Goal: Information Seeking & Learning: Learn about a topic

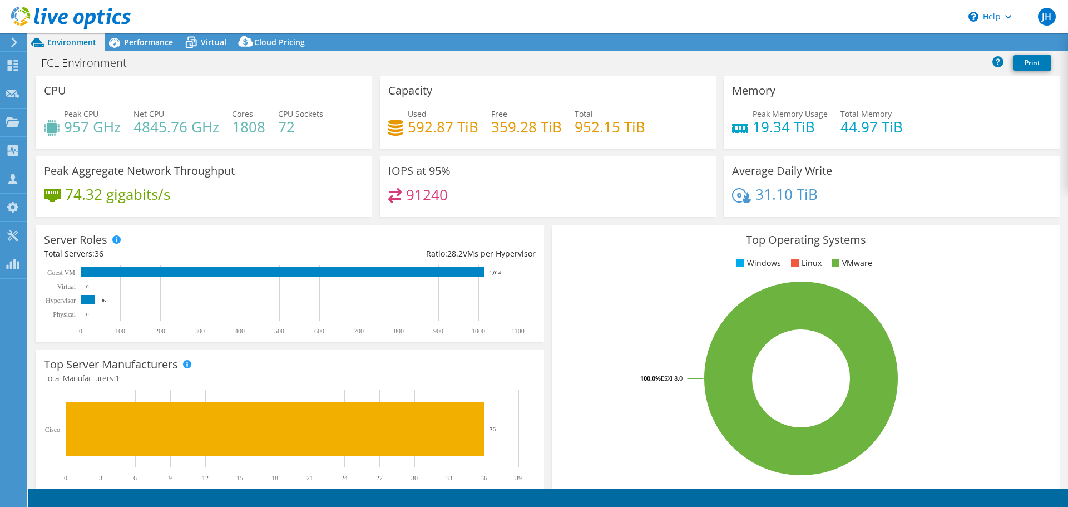
select select "USD"
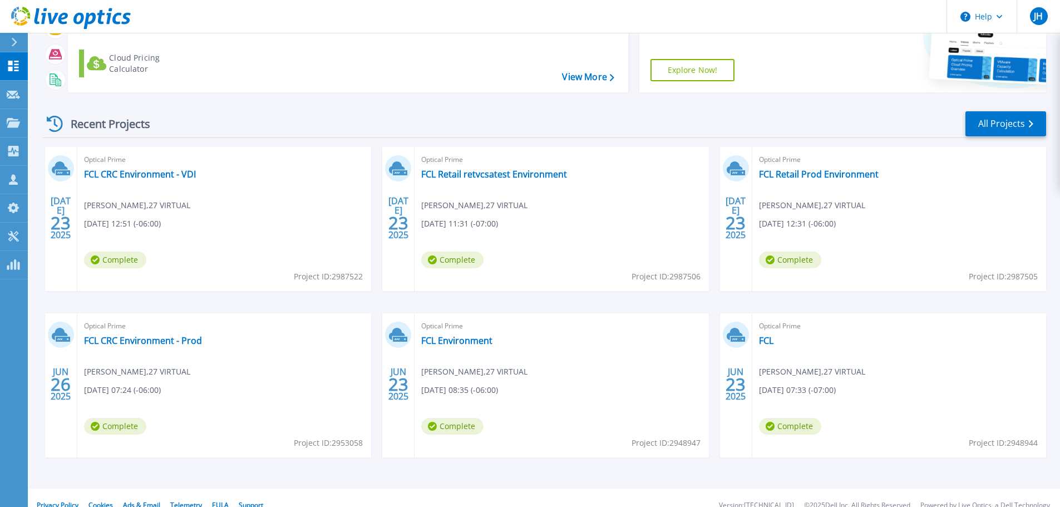
scroll to position [103, 0]
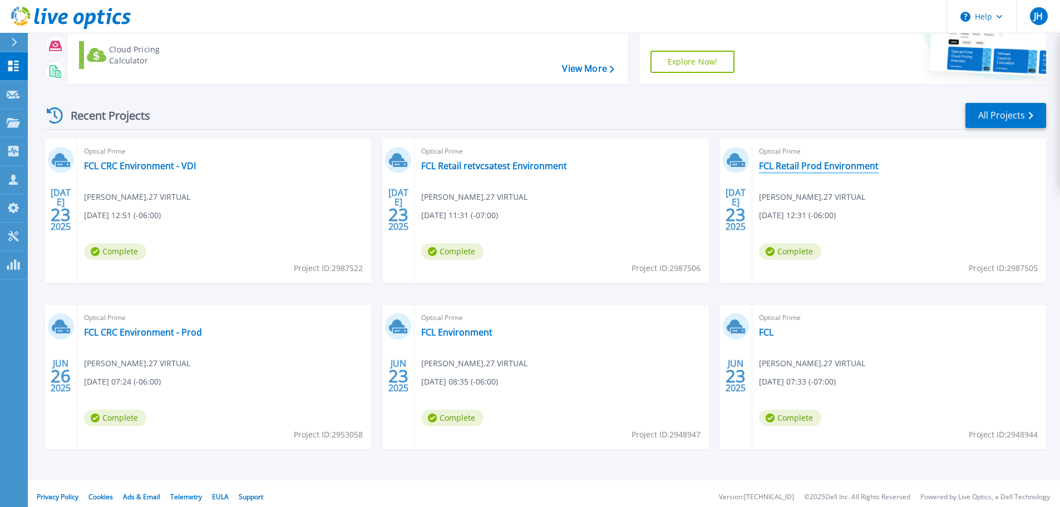
click at [834, 160] on link "FCL Retail Prod Environment" at bounding box center [819, 165] width 120 height 11
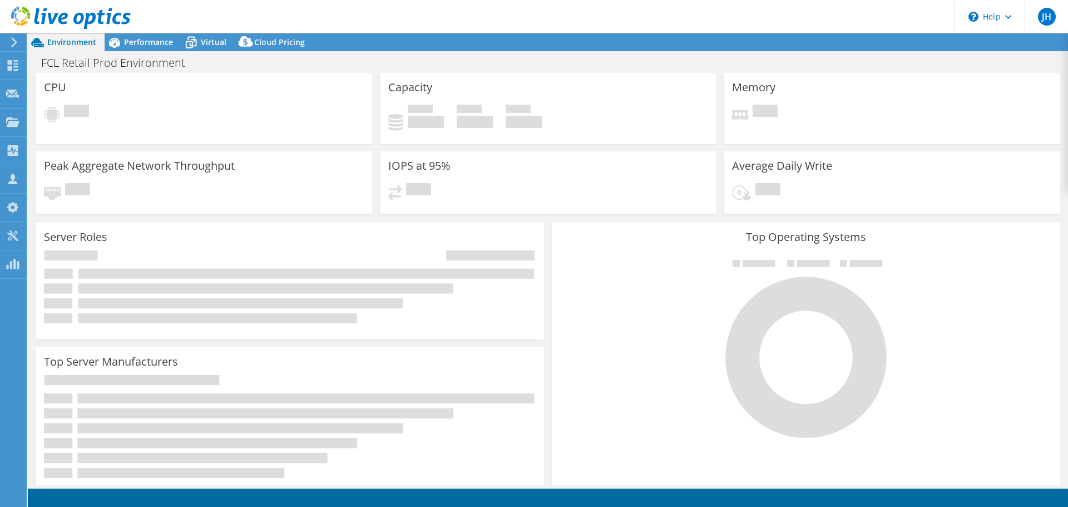
select select "USD"
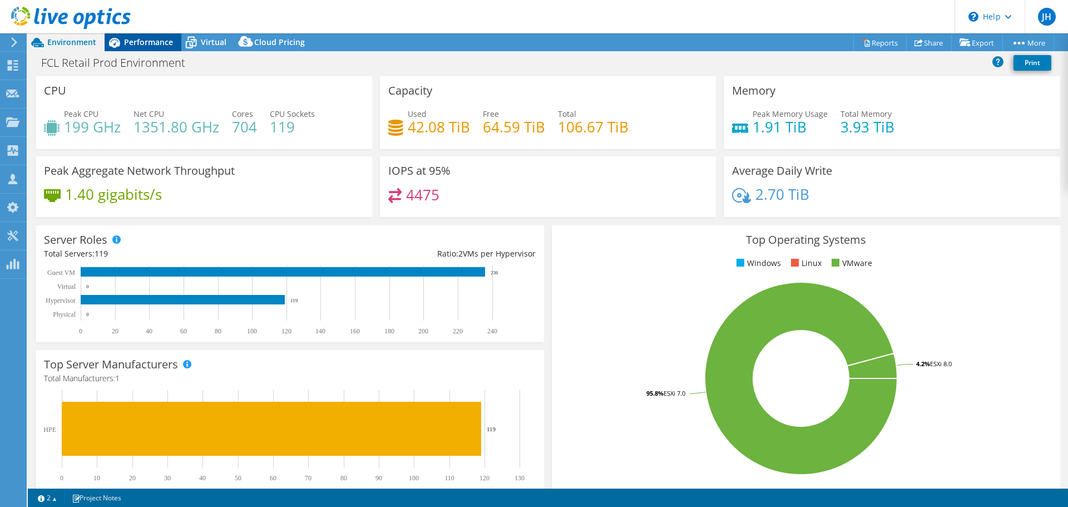
click at [162, 41] on span "Performance" at bounding box center [148, 42] width 49 height 11
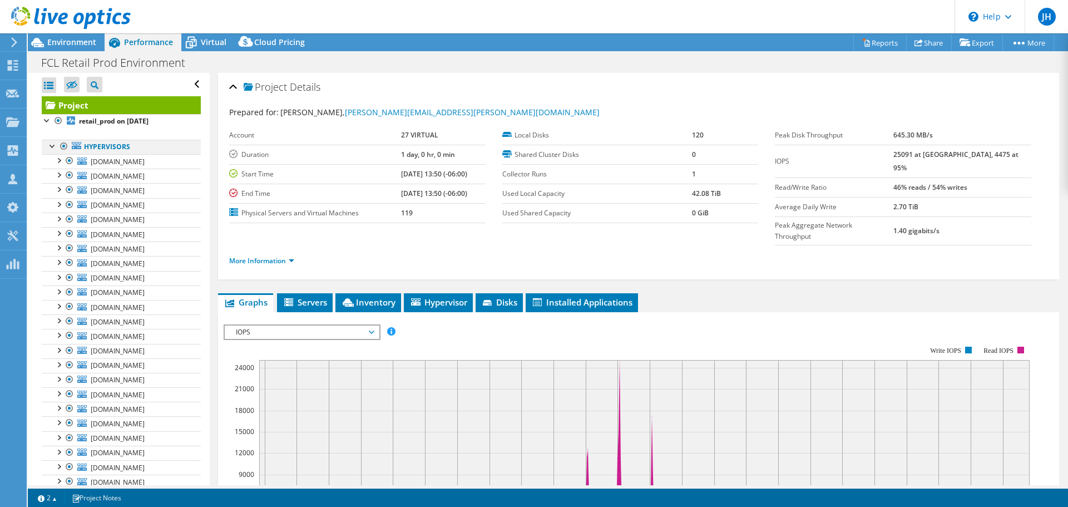
click at [51, 144] on div at bounding box center [52, 145] width 11 height 11
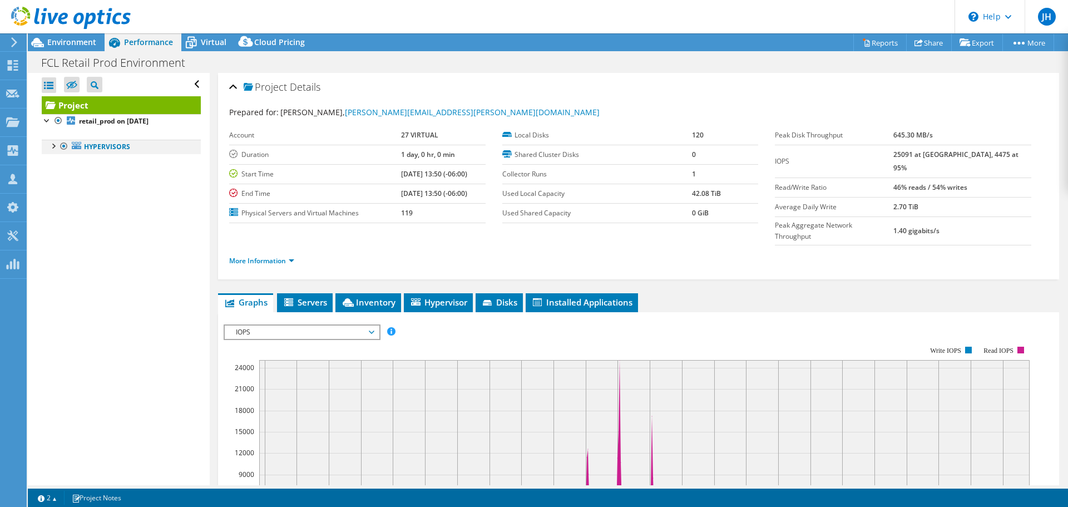
click at [51, 144] on div at bounding box center [52, 145] width 11 height 11
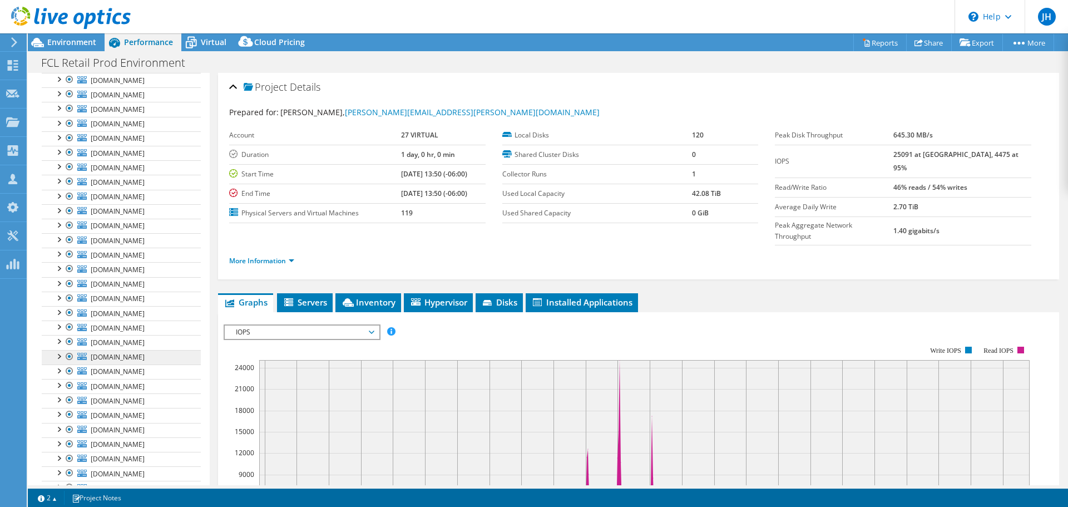
scroll to position [1042, 0]
click at [60, 235] on div at bounding box center [58, 240] width 11 height 11
click at [58, 235] on div at bounding box center [58, 240] width 11 height 11
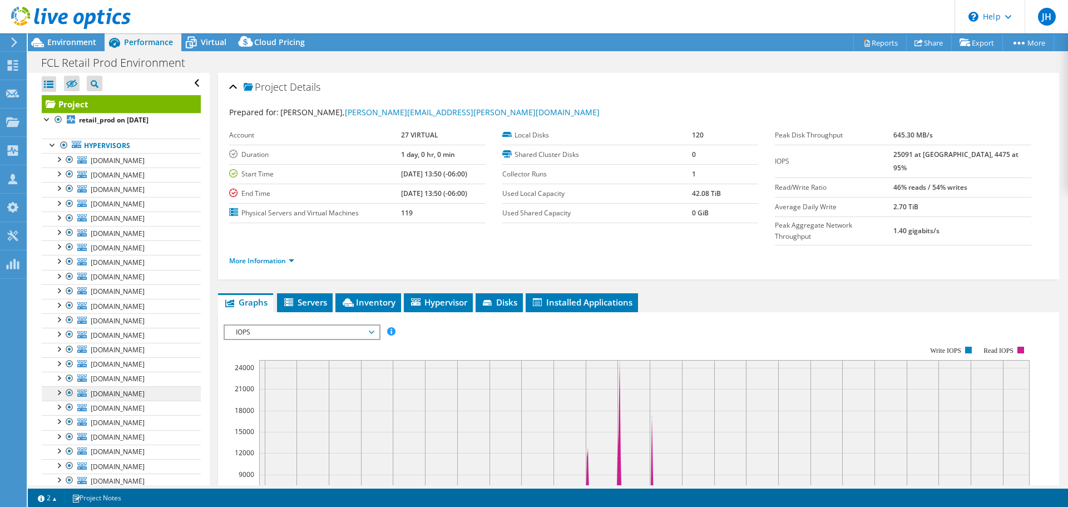
scroll to position [0, 0]
click at [100, 116] on b "retail_prod on 7/23/2025" at bounding box center [114, 120] width 70 height 9
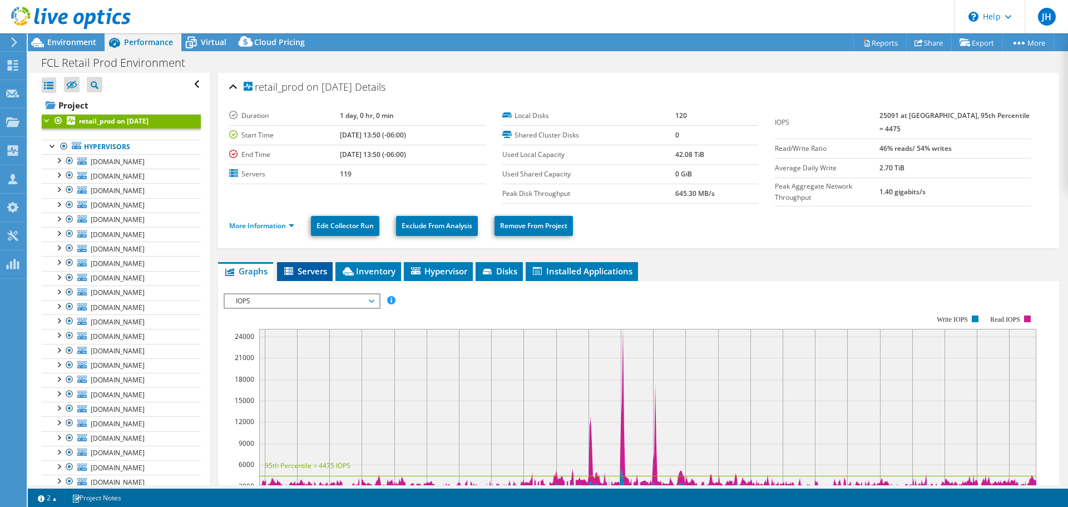
click at [305, 265] on span "Servers" at bounding box center [305, 270] width 45 height 11
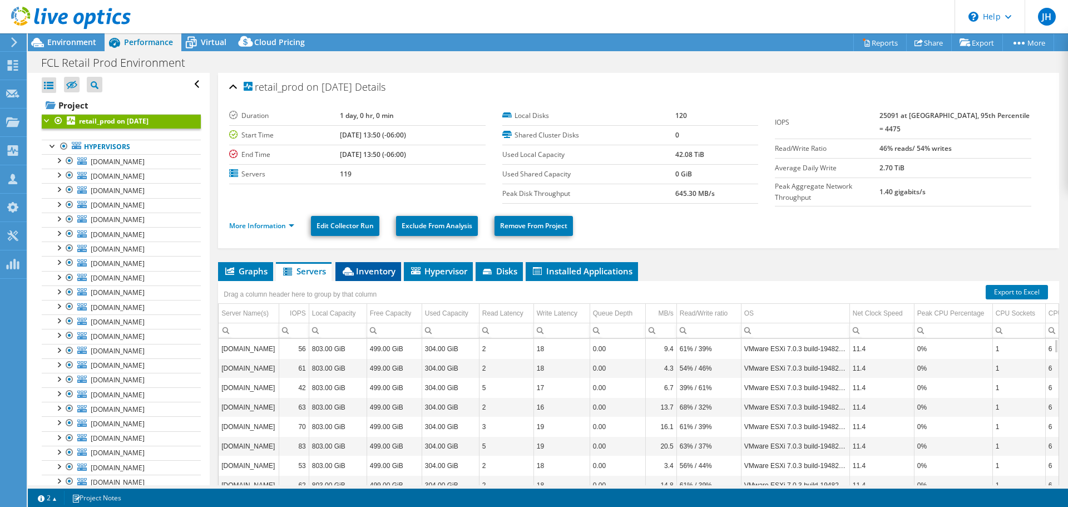
click at [365, 265] on span "Inventory" at bounding box center [368, 270] width 55 height 11
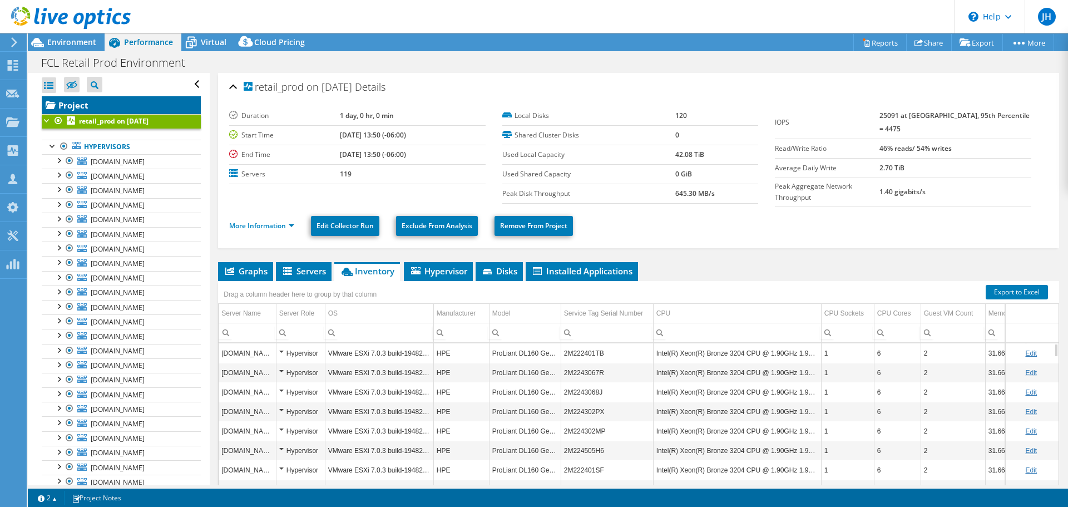
click at [71, 97] on link "Project" at bounding box center [121, 105] width 159 height 18
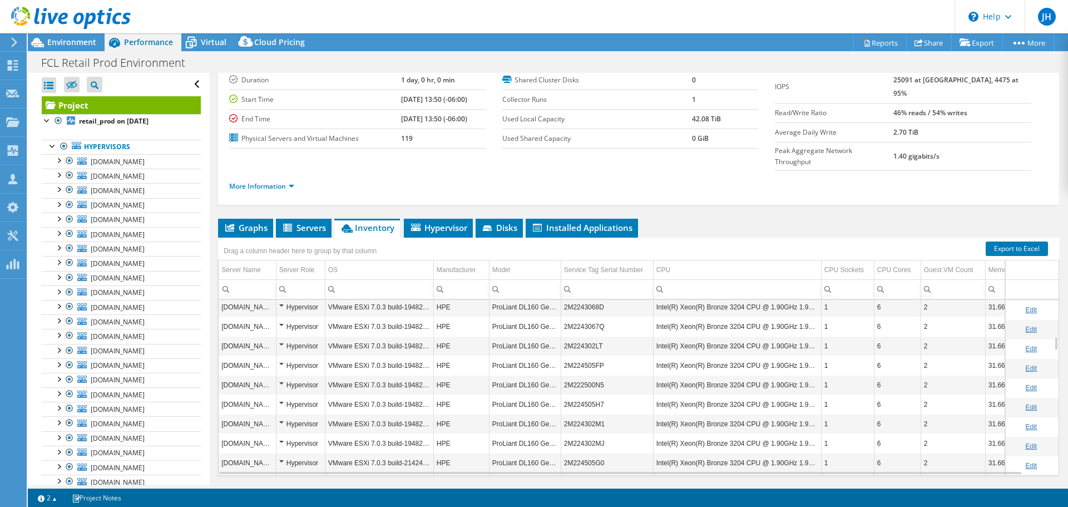
scroll to position [467, 0]
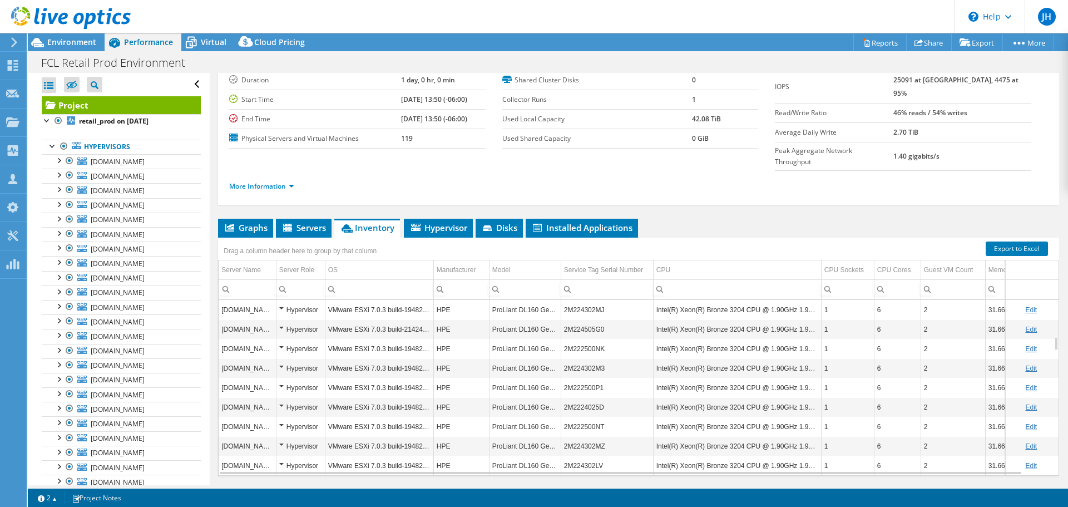
click at [236, 378] on td "[DOMAIN_NAME]" at bounding box center [247, 387] width 57 height 19
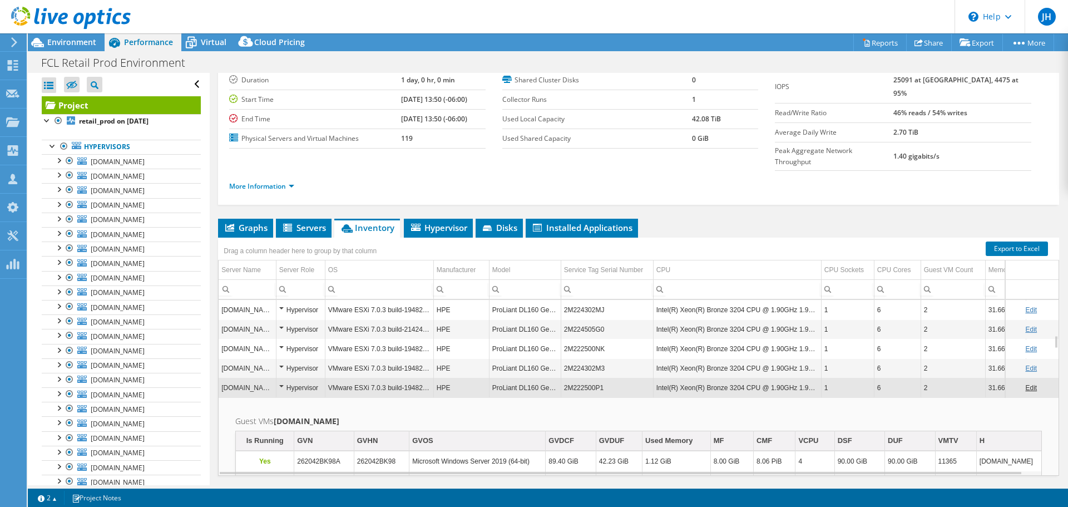
drag, startPoint x: 223, startPoint y: 333, endPoint x: 268, endPoint y: 329, distance: 44.7
click at [268, 378] on td "[DOMAIN_NAME]" at bounding box center [247, 387] width 57 height 19
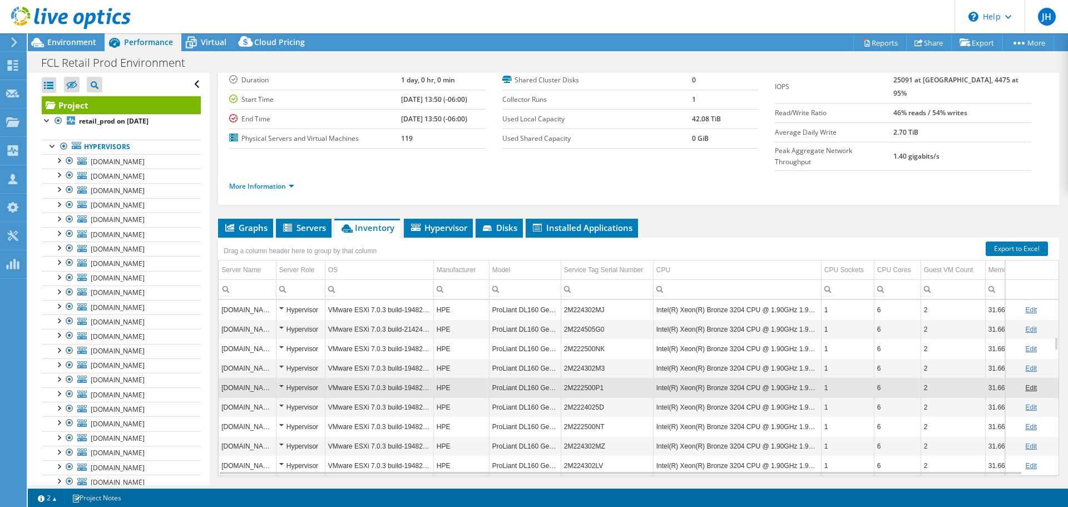
click at [14, 41] on use at bounding box center [14, 42] width 6 height 10
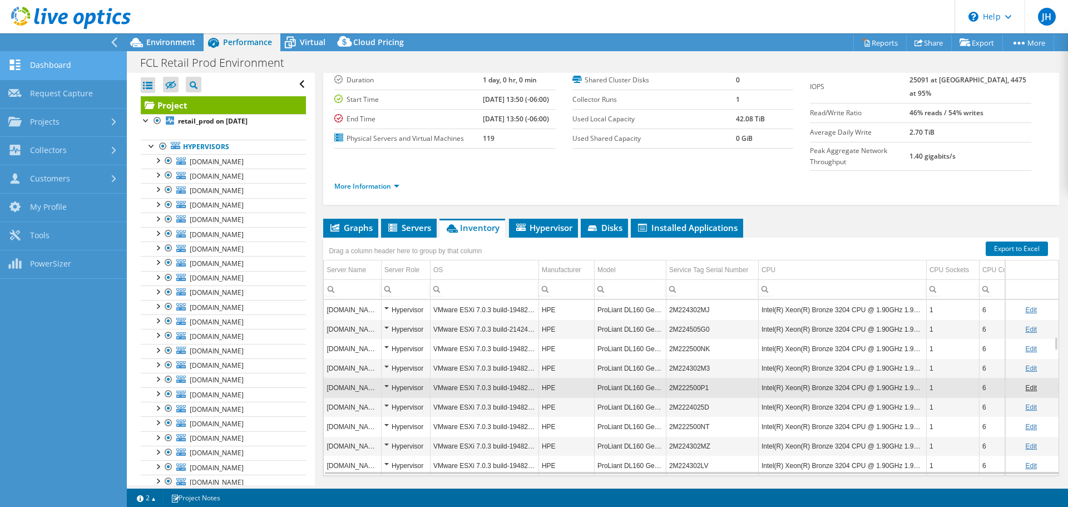
click at [60, 65] on link "Dashboard" at bounding box center [63, 66] width 127 height 28
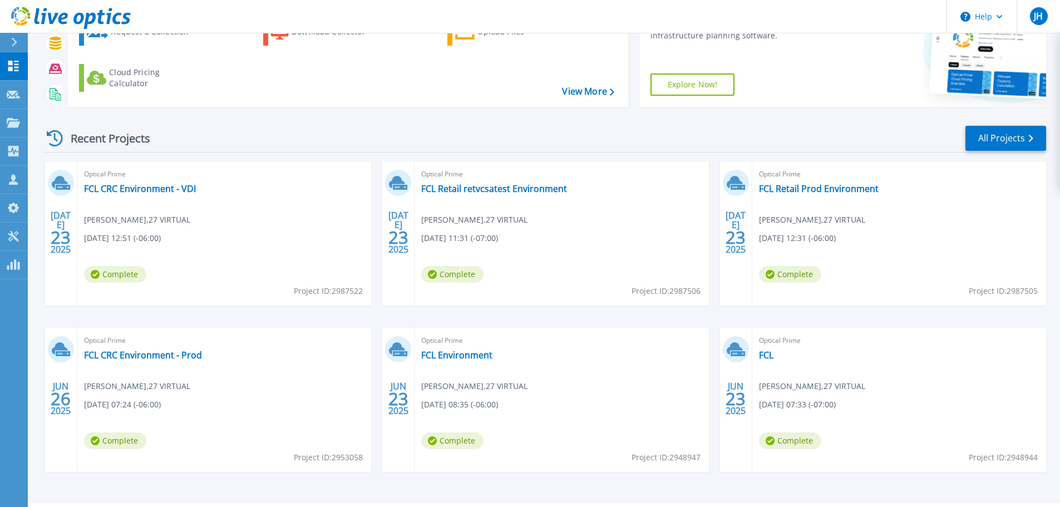
scroll to position [103, 0]
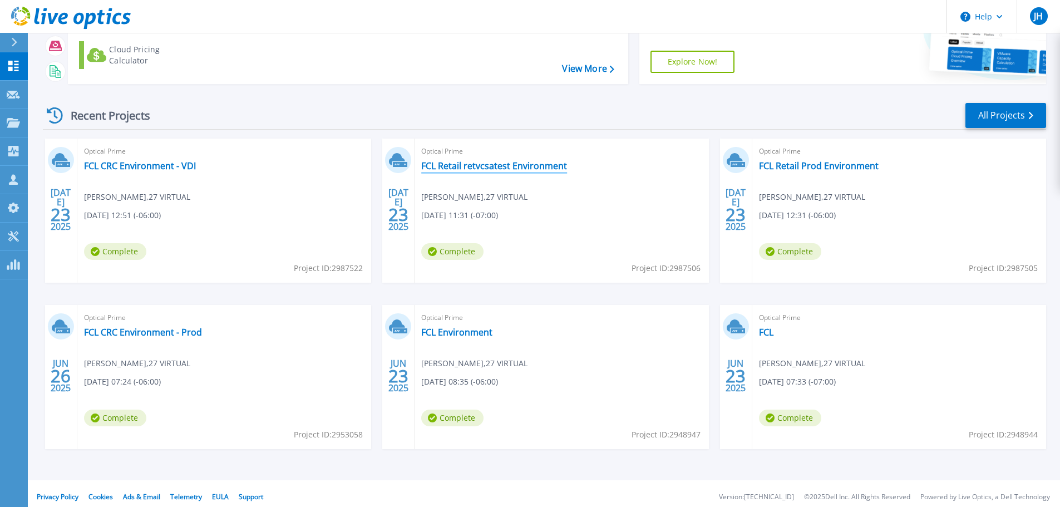
click at [550, 160] on link "FCL Retail retvcsatest Environment" at bounding box center [494, 165] width 146 height 11
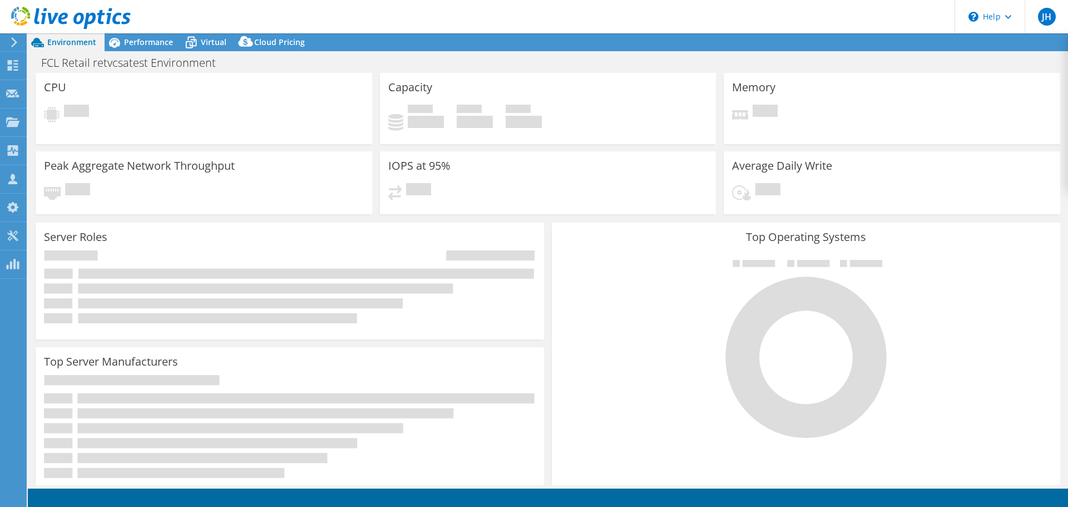
select select "USD"
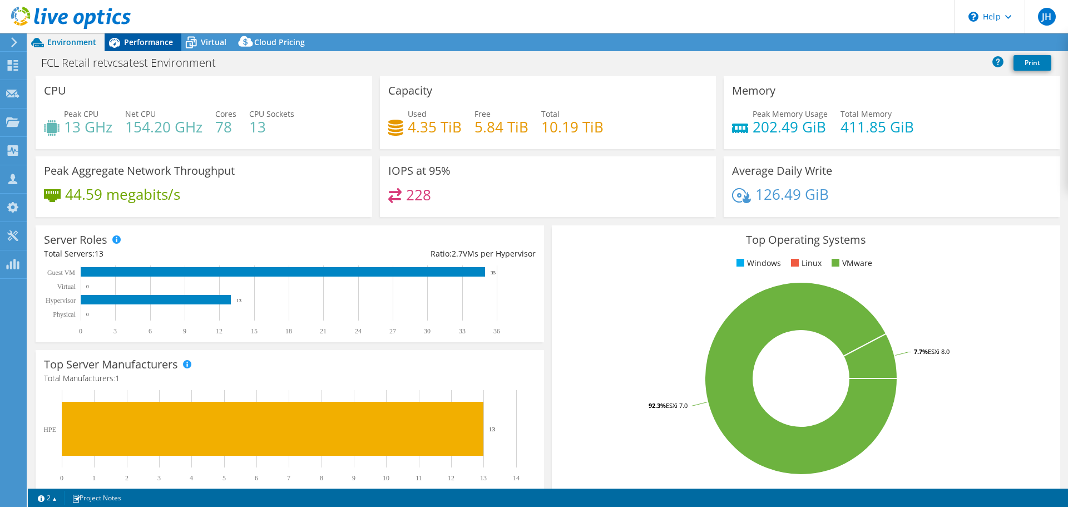
click at [158, 43] on span "Performance" at bounding box center [148, 42] width 49 height 11
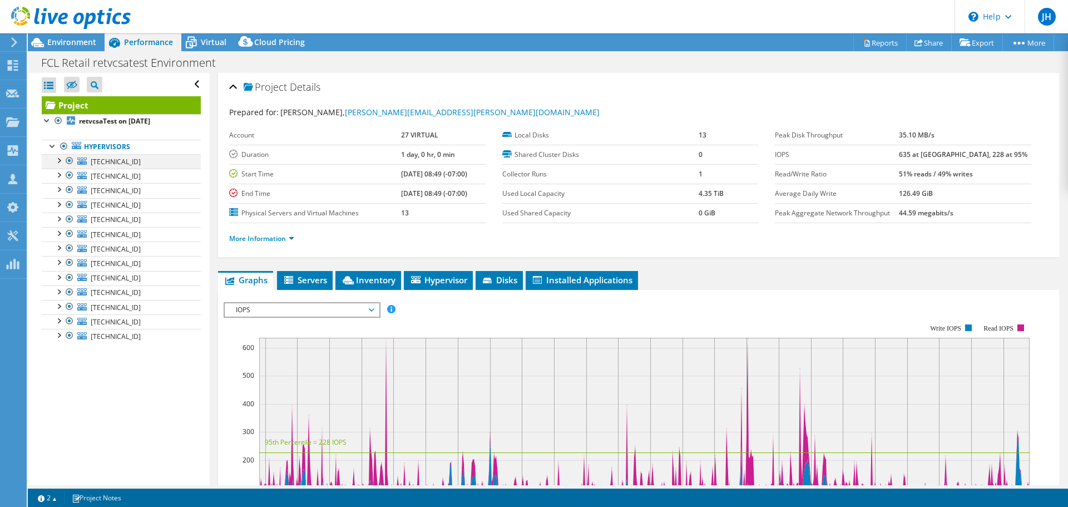
click at [57, 155] on div at bounding box center [58, 159] width 11 height 11
click at [60, 227] on div at bounding box center [58, 232] width 11 height 11
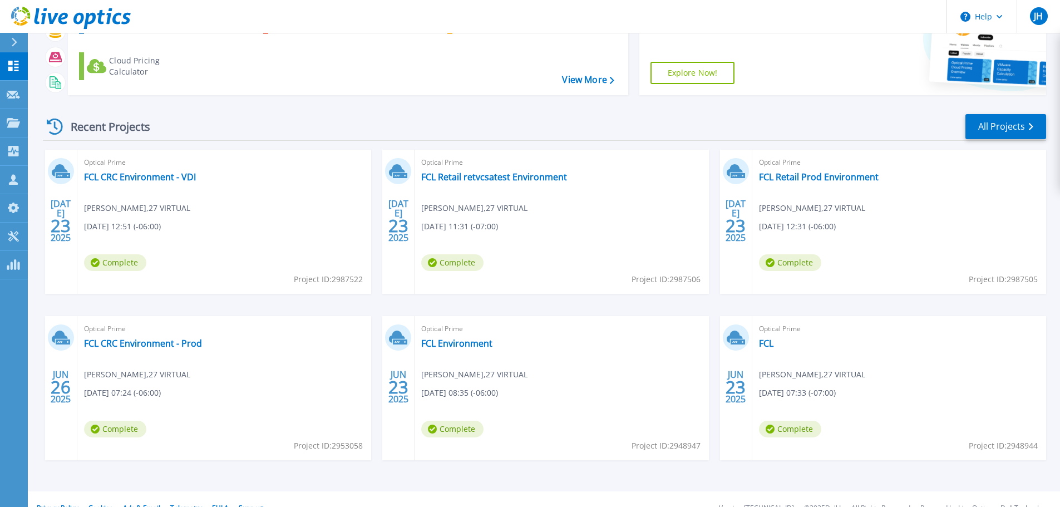
scroll to position [103, 0]
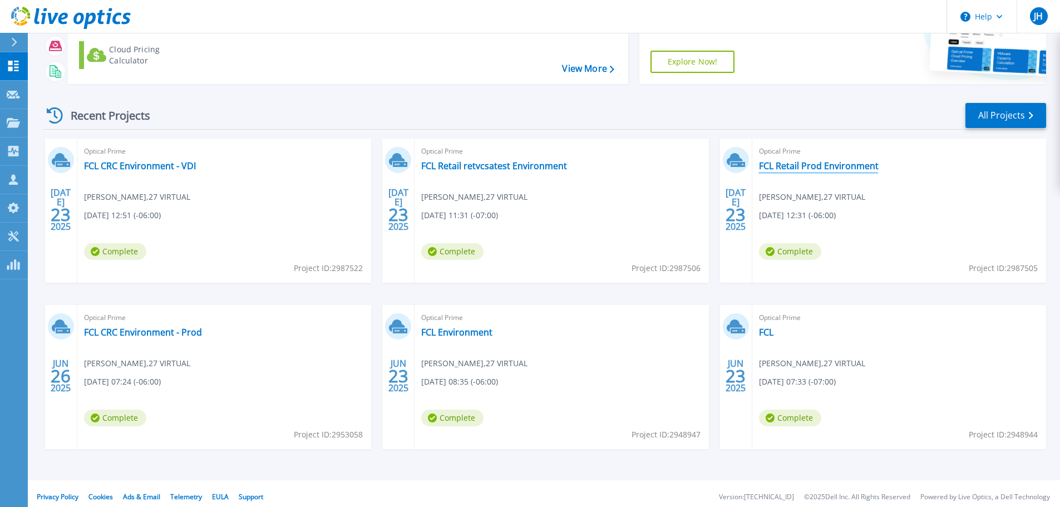
click at [809, 160] on link "FCL Retail Prod Environment" at bounding box center [819, 165] width 120 height 11
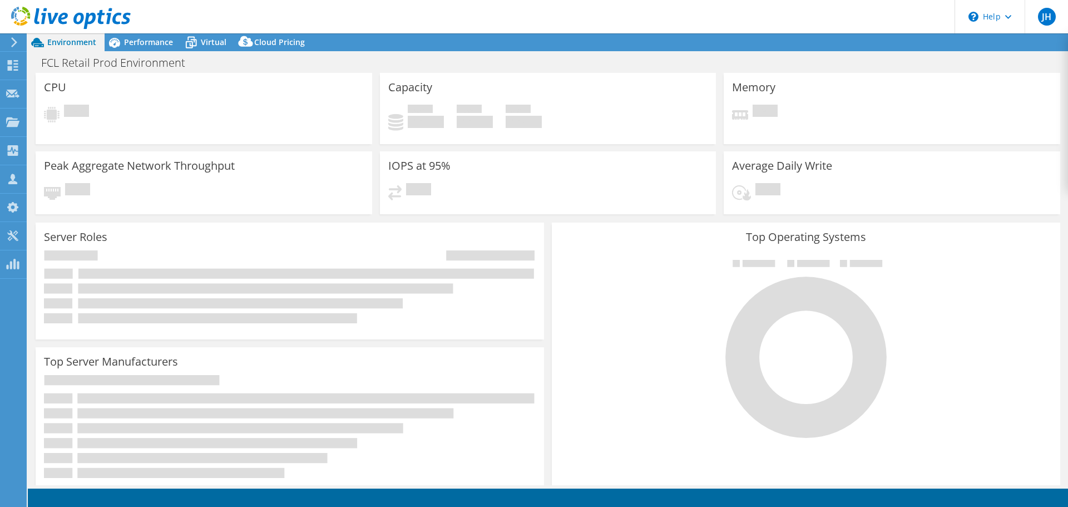
select select "USD"
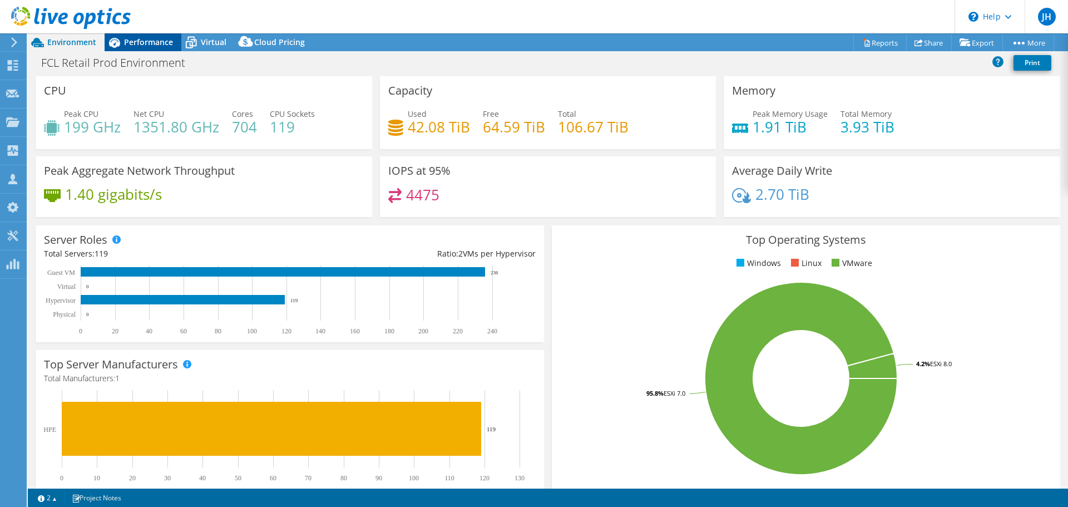
click at [145, 37] on span "Performance" at bounding box center [148, 42] width 49 height 11
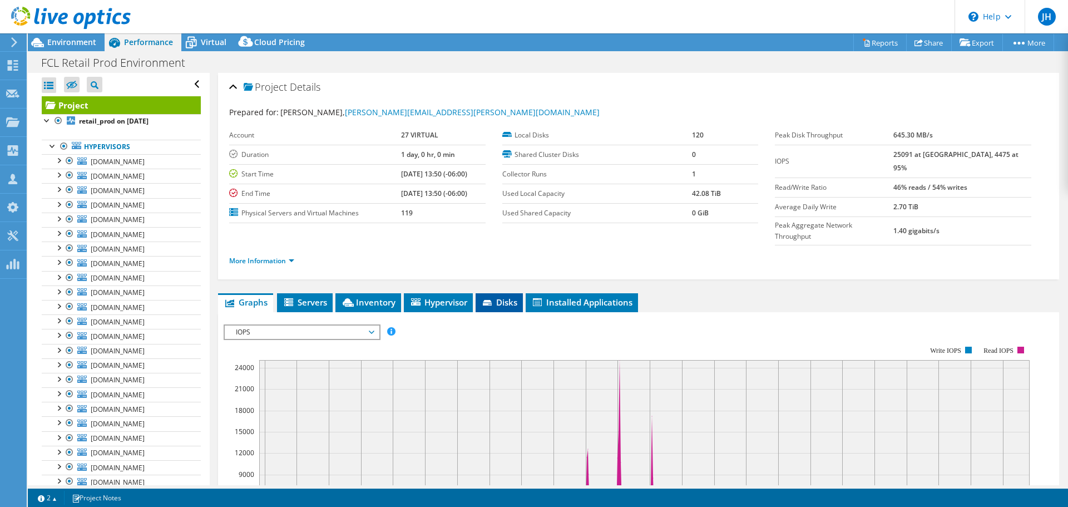
click at [500, 297] on span "Disks" at bounding box center [499, 302] width 36 height 11
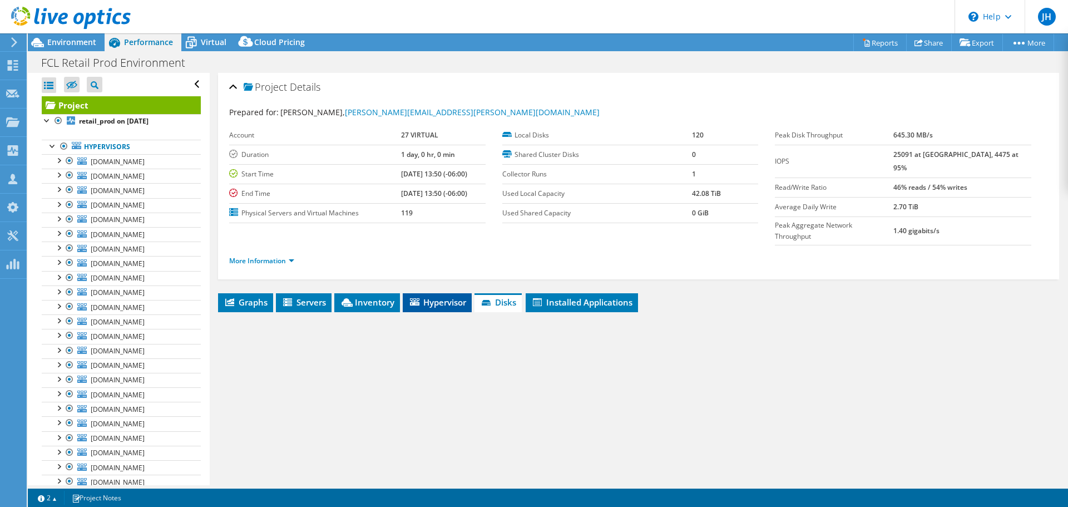
click at [441, 297] on span "Hypervisor" at bounding box center [437, 302] width 58 height 11
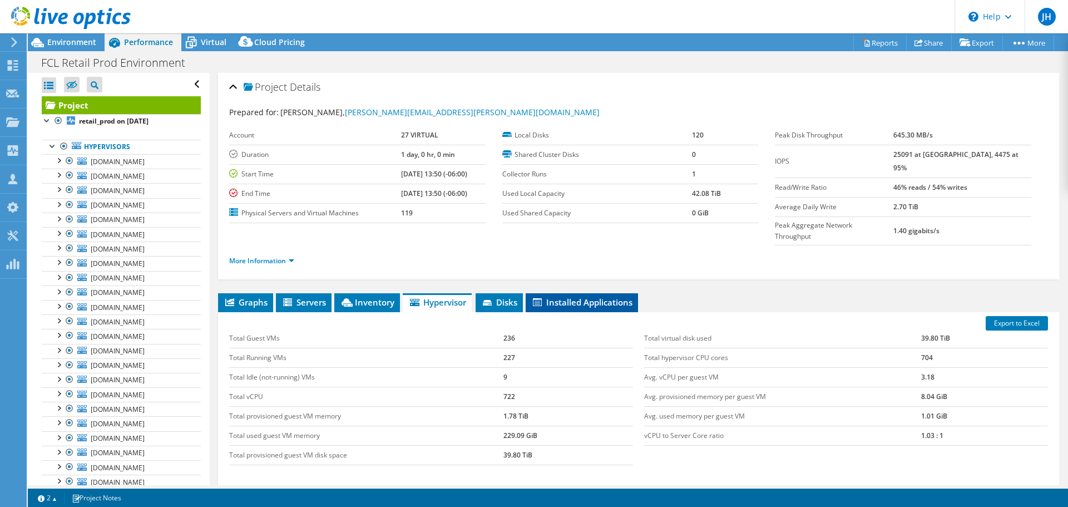
click at [575, 297] on span "Installed Applications" at bounding box center [581, 302] width 101 height 11
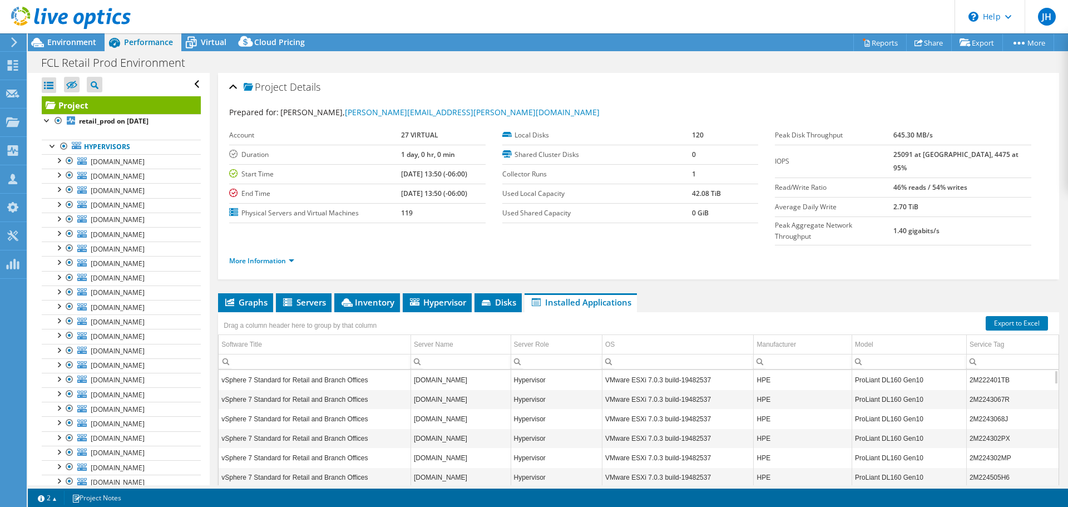
drag, startPoint x: 467, startPoint y: 346, endPoint x: 412, endPoint y: 346, distance: 54.5
click at [412, 370] on td "[DOMAIN_NAME]" at bounding box center [461, 379] width 100 height 19
copy td "[DOMAIN_NAME]"
click at [57, 329] on div at bounding box center [58, 334] width 11 height 11
click at [63, 344] on link "262074_A" at bounding box center [121, 351] width 159 height 14
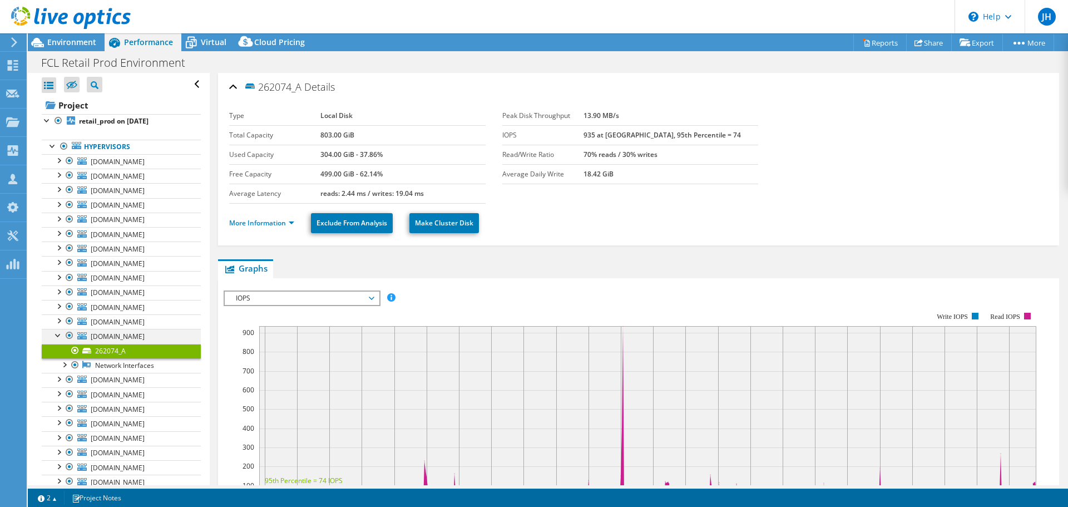
click at [55, 329] on div at bounding box center [58, 334] width 11 height 11
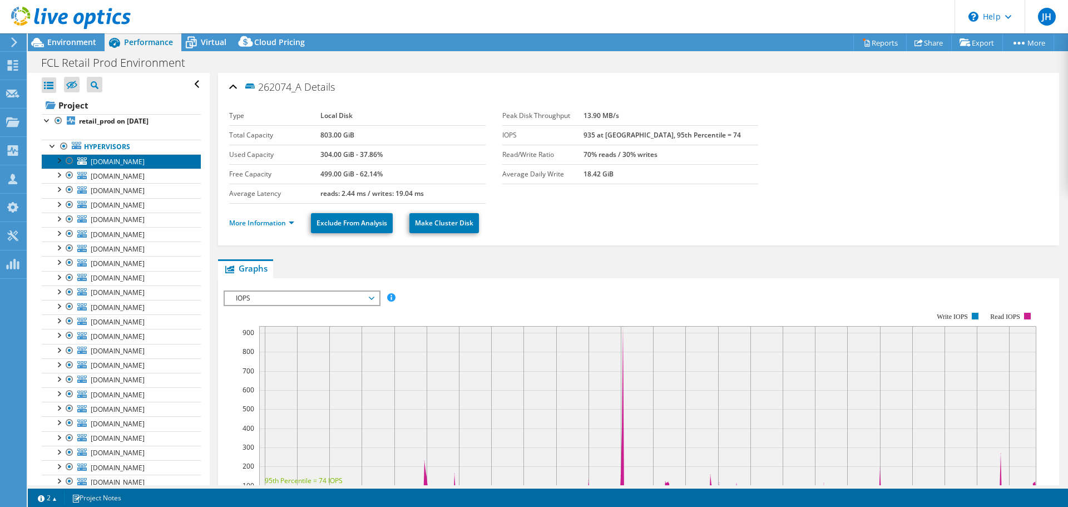
click at [105, 157] on span "[DOMAIN_NAME]" at bounding box center [118, 161] width 54 height 9
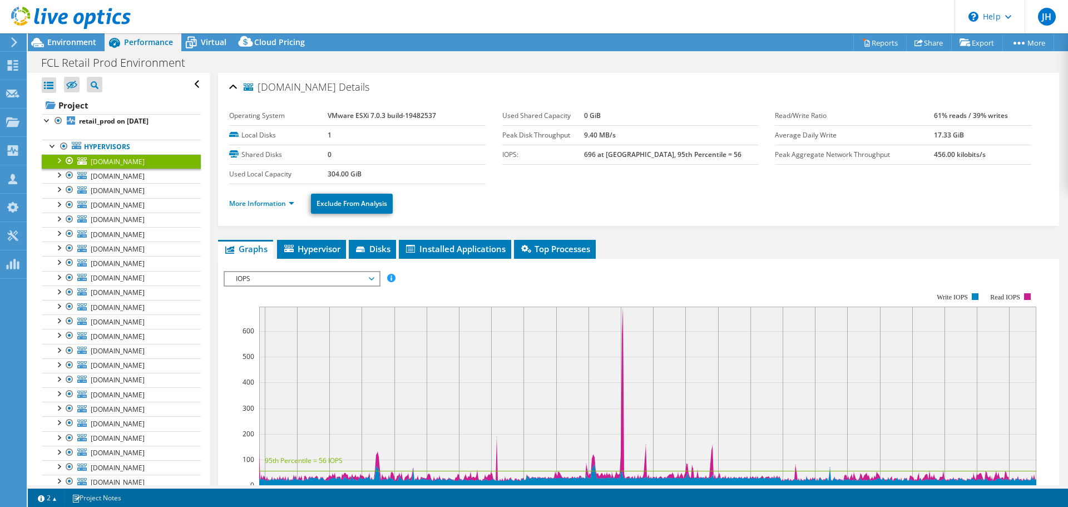
click at [56, 154] on div at bounding box center [58, 159] width 11 height 11
click at [114, 169] on link "1345301_A" at bounding box center [121, 176] width 159 height 14
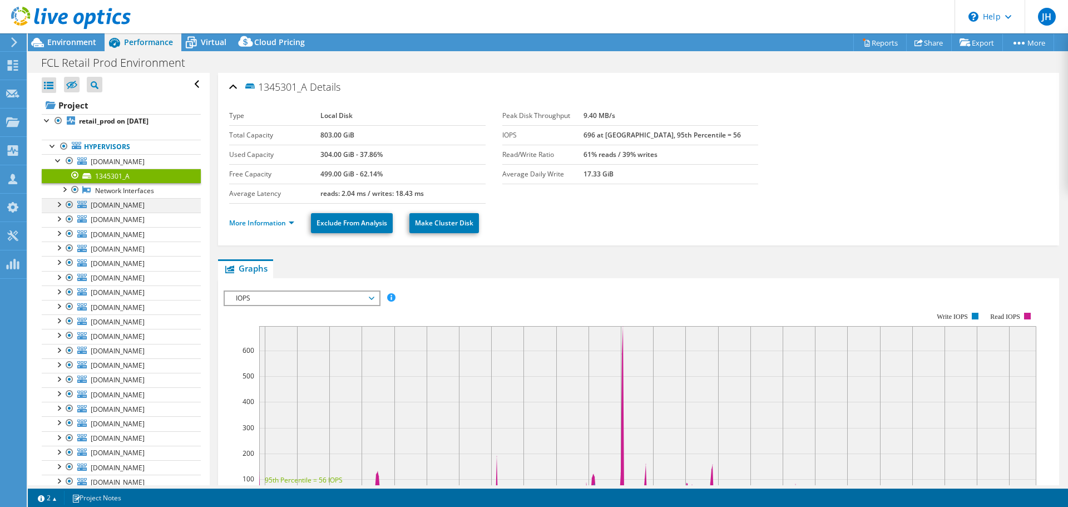
click at [55, 198] on div at bounding box center [58, 203] width 11 height 11
click at [59, 241] on div at bounding box center [58, 246] width 11 height 11
click at [57, 285] on div at bounding box center [58, 290] width 11 height 11
click at [60, 329] on div at bounding box center [58, 334] width 11 height 11
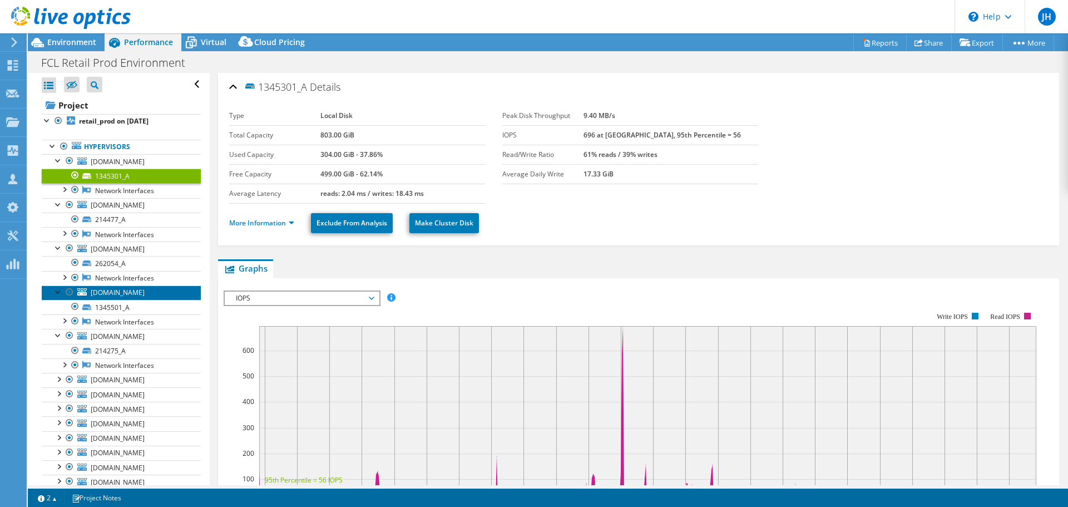
click at [92, 288] on span "[DOMAIN_NAME]" at bounding box center [118, 292] width 54 height 9
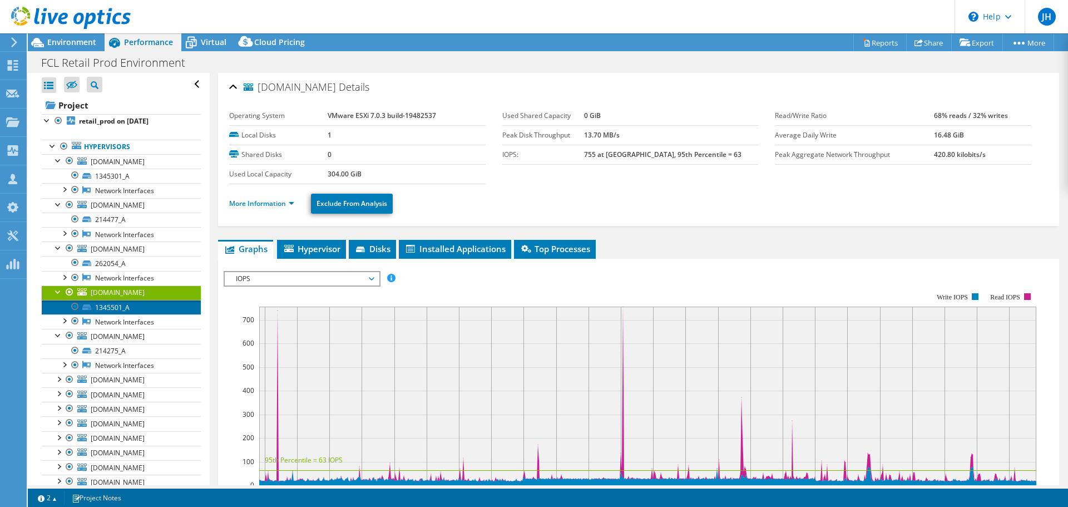
click at [93, 300] on link "1345501_A" at bounding box center [121, 307] width 159 height 14
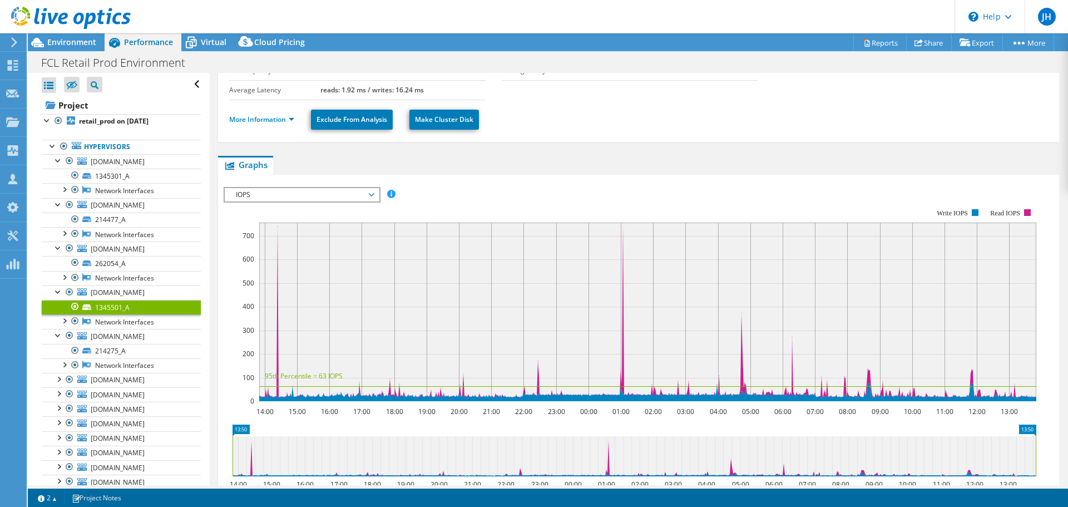
scroll to position [250, 0]
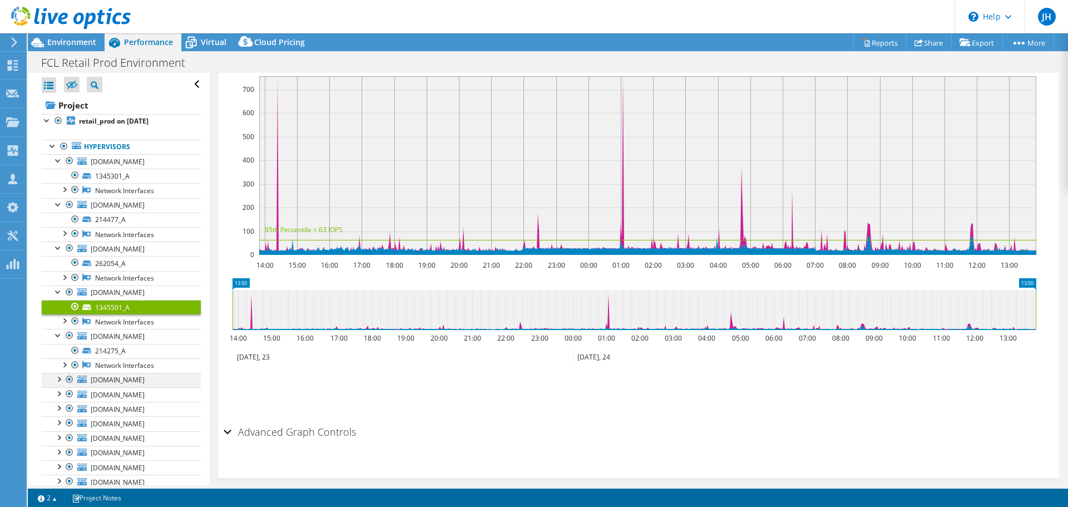
click at [58, 373] on div at bounding box center [58, 378] width 11 height 11
click at [98, 387] on link "088902_A" at bounding box center [121, 394] width 159 height 14
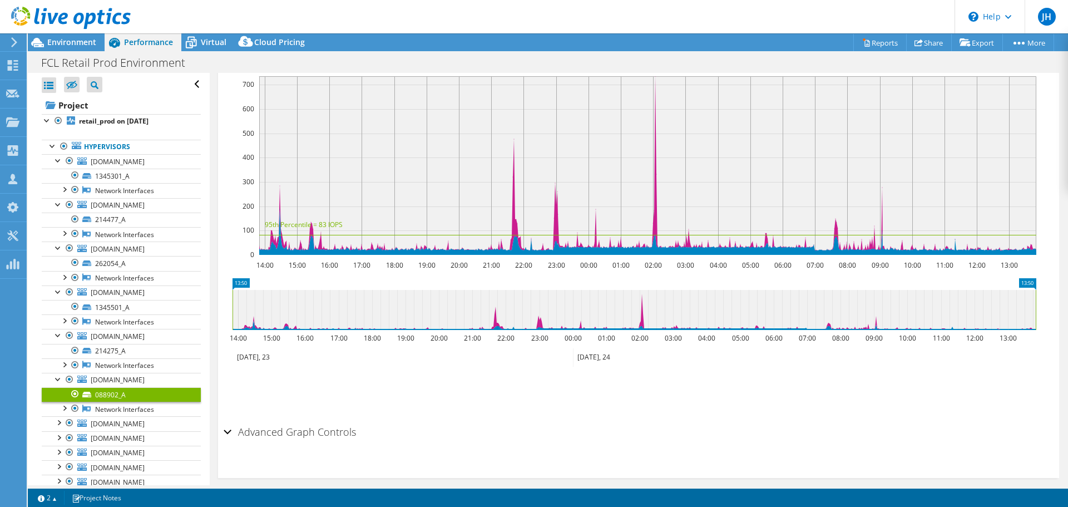
scroll to position [0, 0]
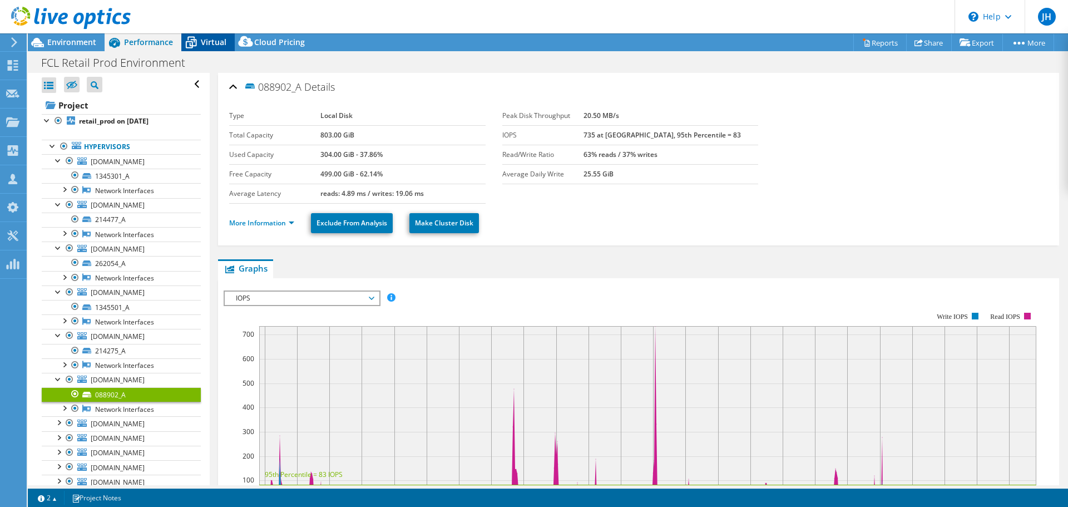
click at [210, 44] on span "Virtual" at bounding box center [214, 42] width 26 height 11
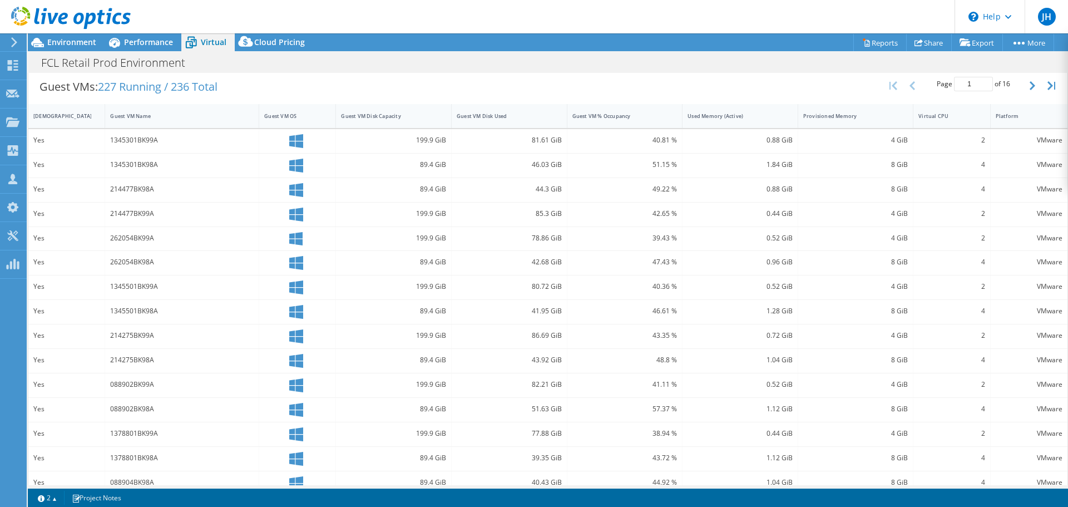
scroll to position [379, 0]
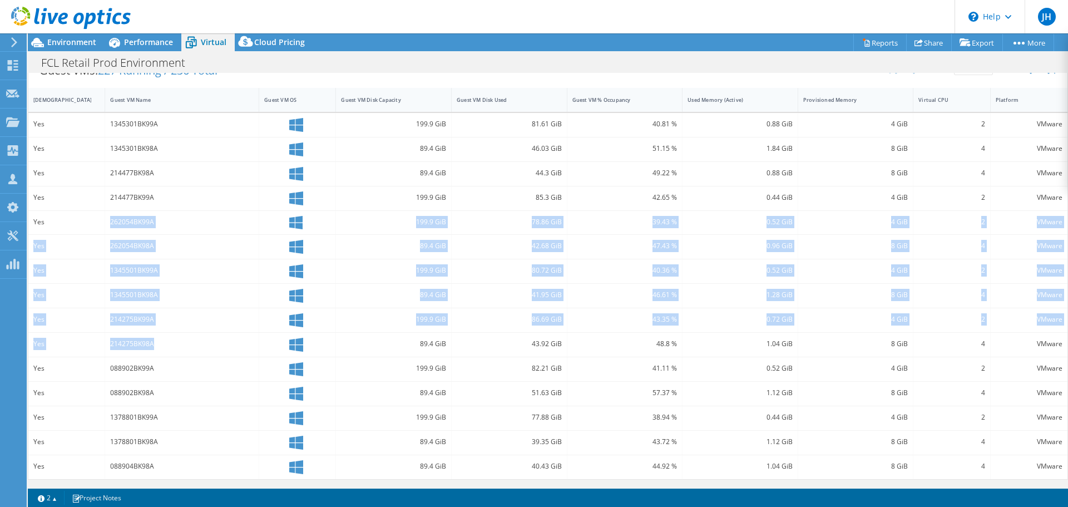
drag, startPoint x: 111, startPoint y: 238, endPoint x: 150, endPoint y: 347, distance: 116.3
click at [150, 347] on div "Yes 1345301BK99A 199.9 GiB 81.61 GiB 40.81 % 0.88 GiB 4 GiB 2 VMware Yes 134530…" at bounding box center [547, 296] width 1039 height 366
click at [150, 347] on div "214275BK98A" at bounding box center [182, 344] width 144 height 12
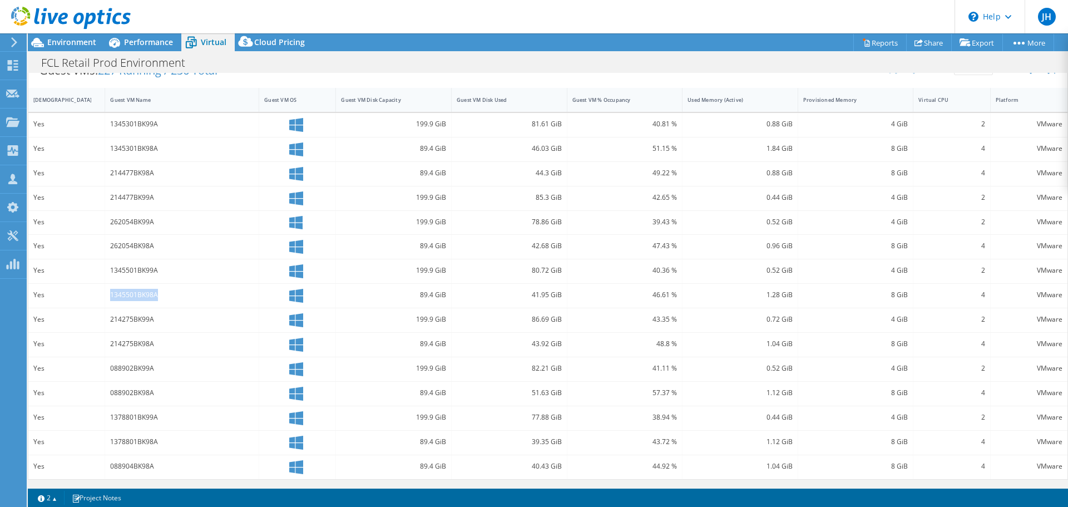
drag, startPoint x: 110, startPoint y: 290, endPoint x: 161, endPoint y: 302, distance: 51.8
click at [161, 302] on div "1345501BK98A" at bounding box center [182, 296] width 154 height 24
copy div "1345501BK98A"
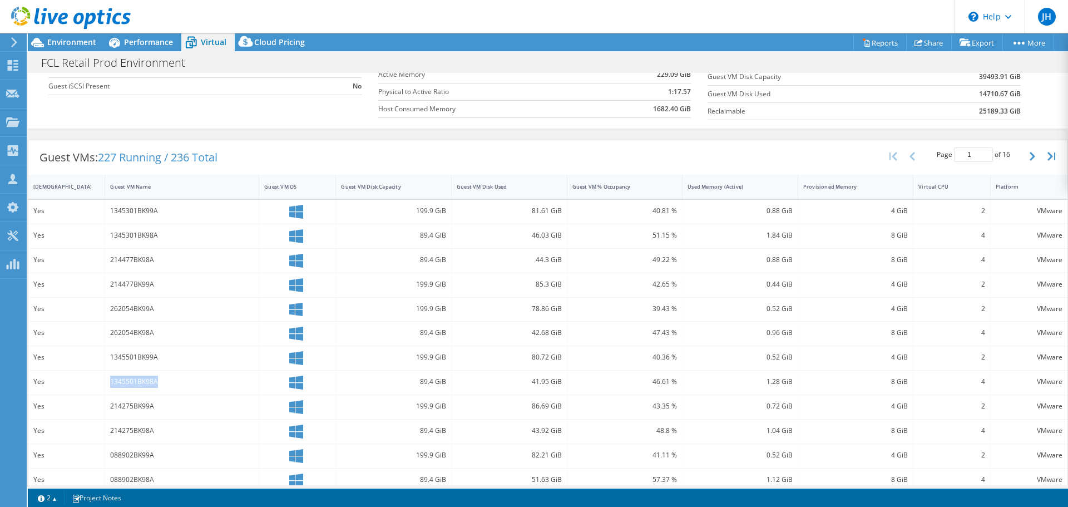
scroll to position [223, 0]
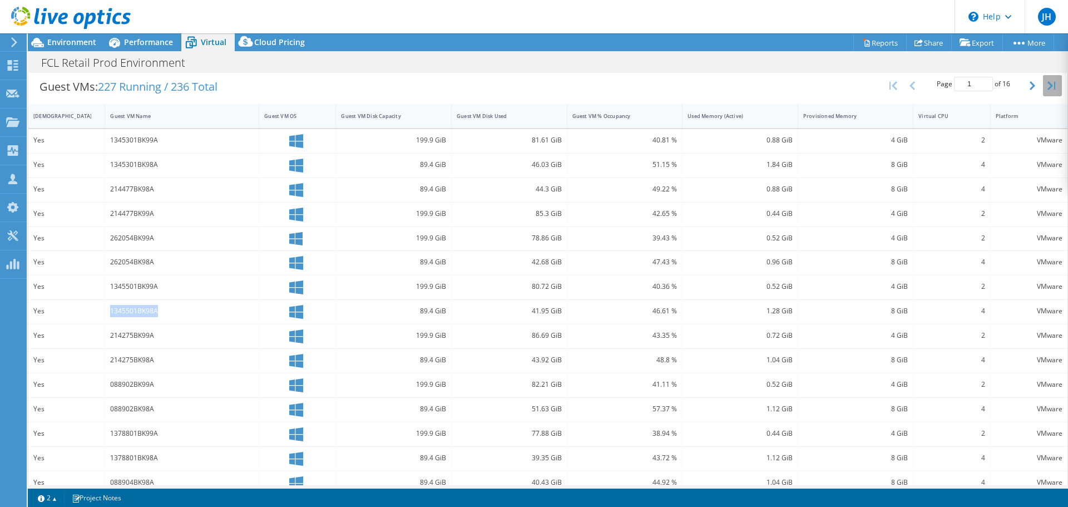
click at [1048, 90] on icon "button" at bounding box center [1052, 85] width 8 height 9
type input "16"
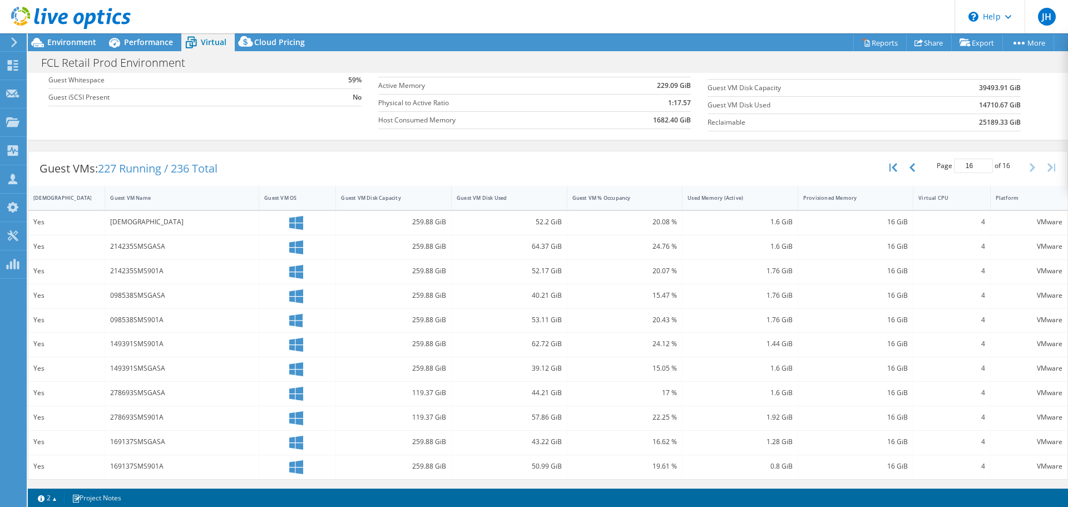
click at [157, 333] on div "098538SMS901A" at bounding box center [182, 321] width 154 height 24
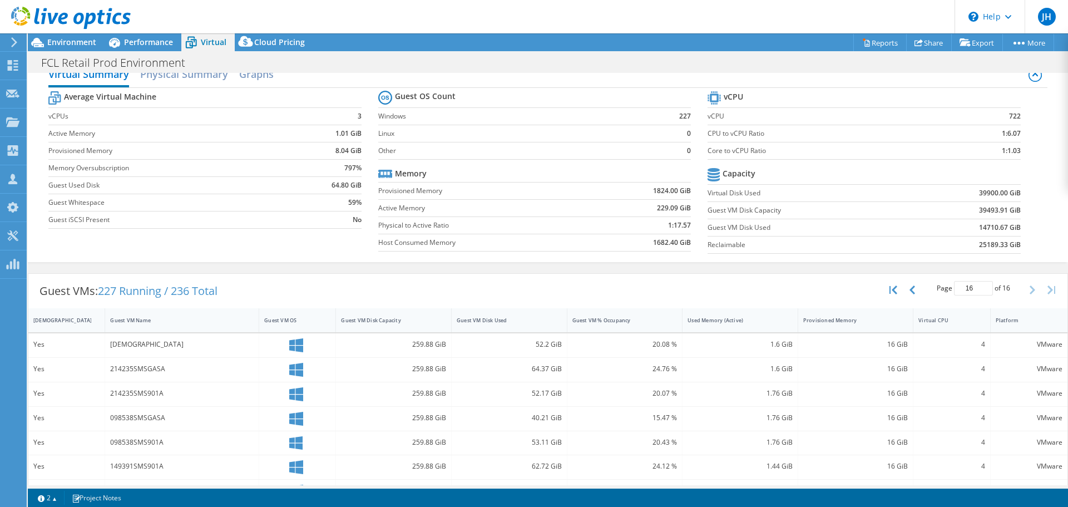
scroll to position [0, 0]
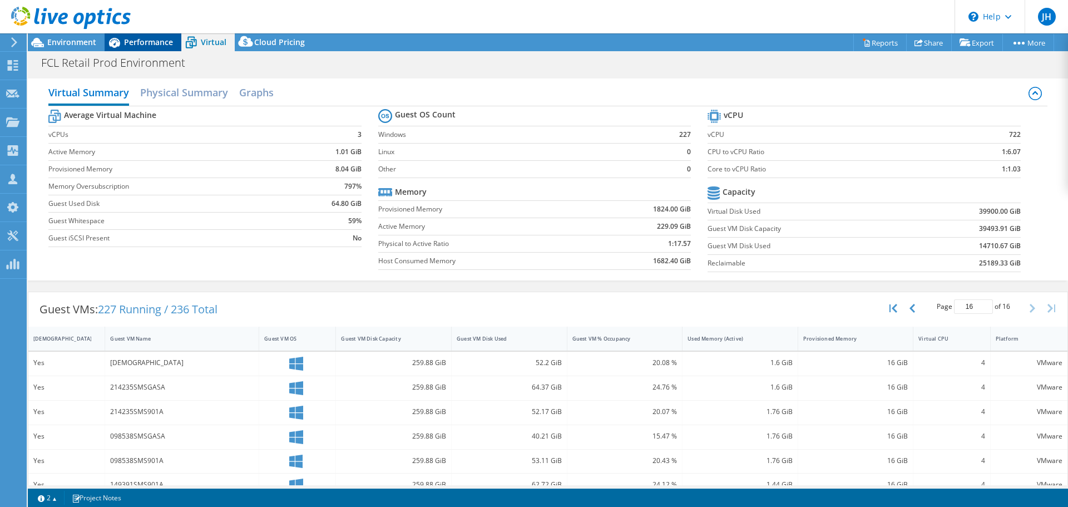
click at [155, 39] on span "Performance" at bounding box center [148, 42] width 49 height 11
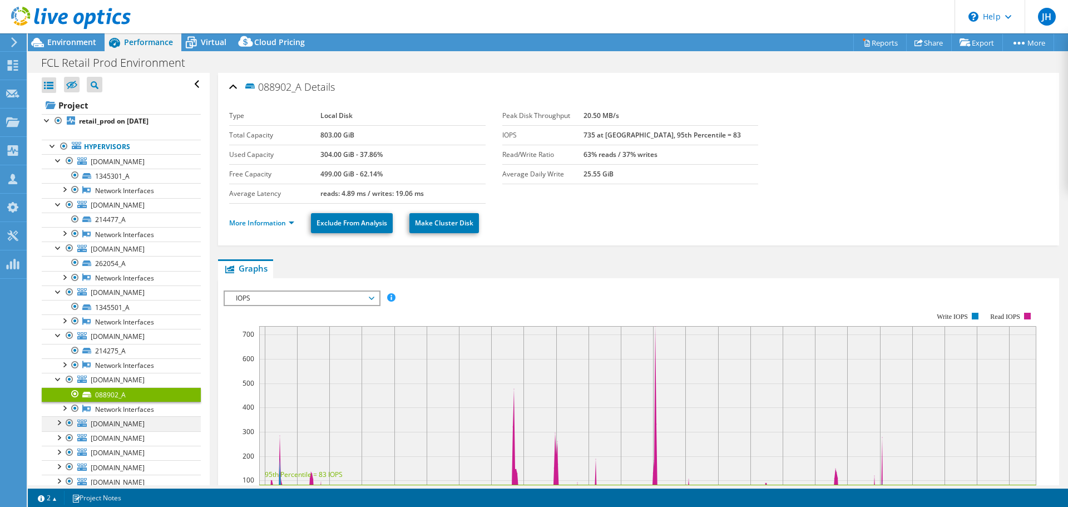
click at [58, 416] on div at bounding box center [58, 421] width 11 height 11
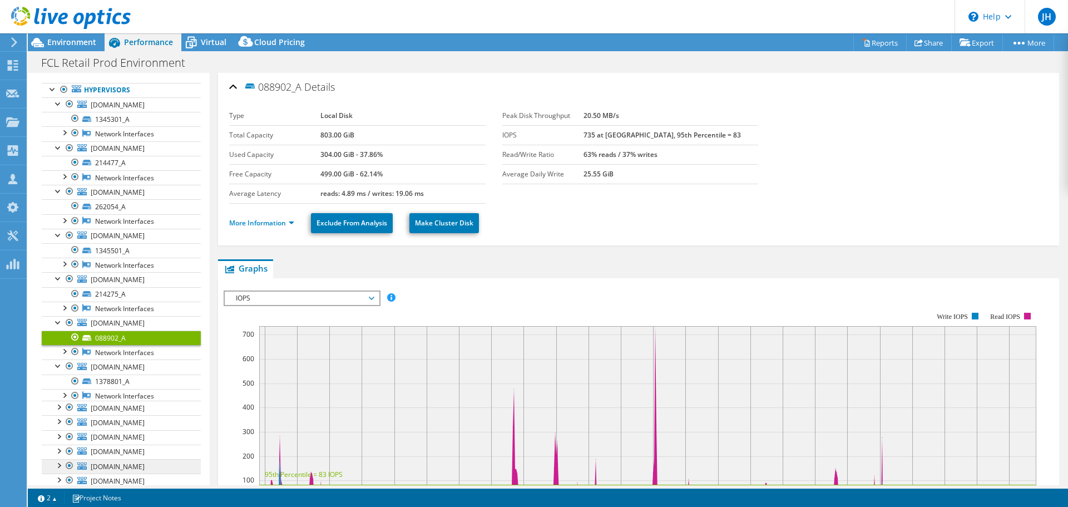
scroll to position [111, 0]
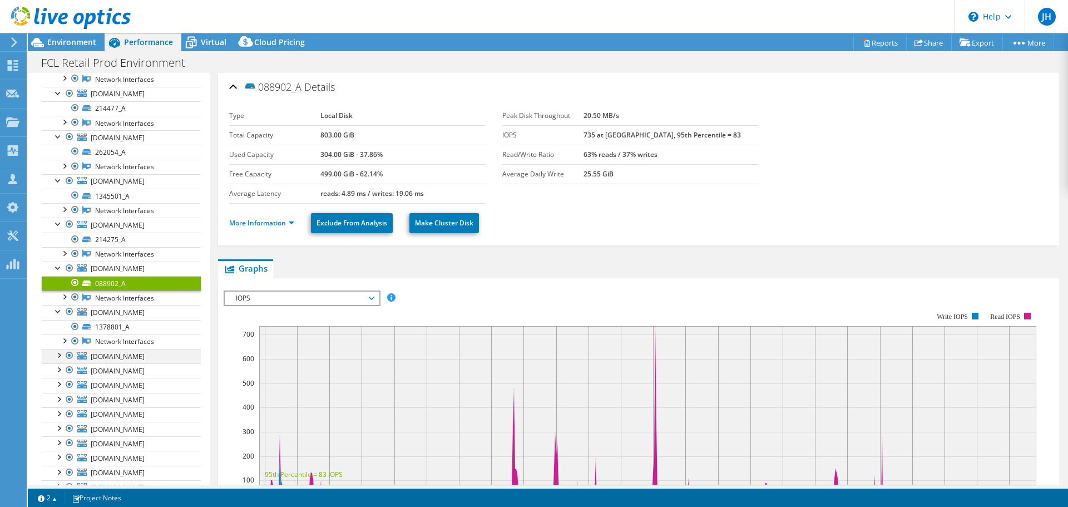
click at [55, 349] on div at bounding box center [58, 354] width 11 height 11
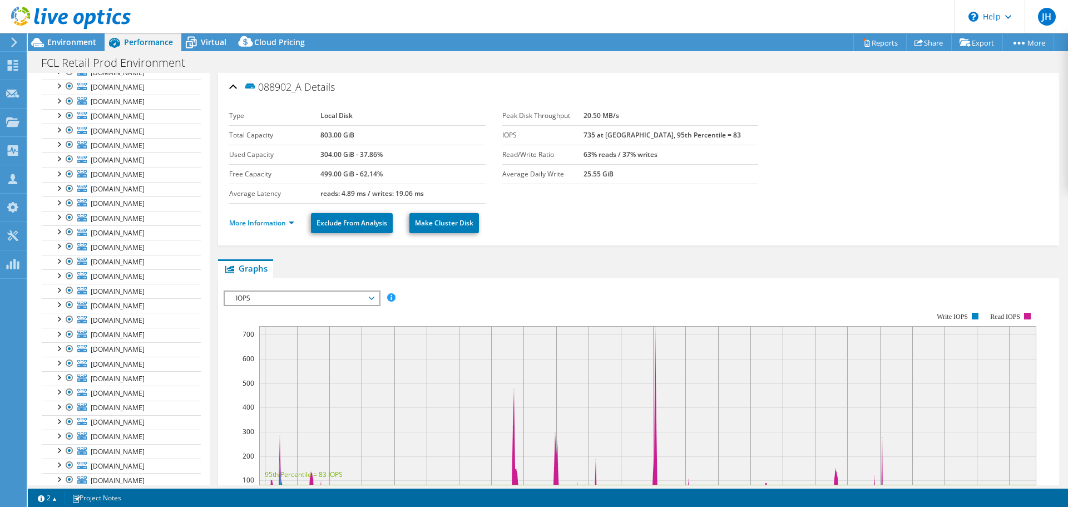
scroll to position [1502, 0]
click at [60, 488] on div at bounding box center [58, 493] width 11 height 11
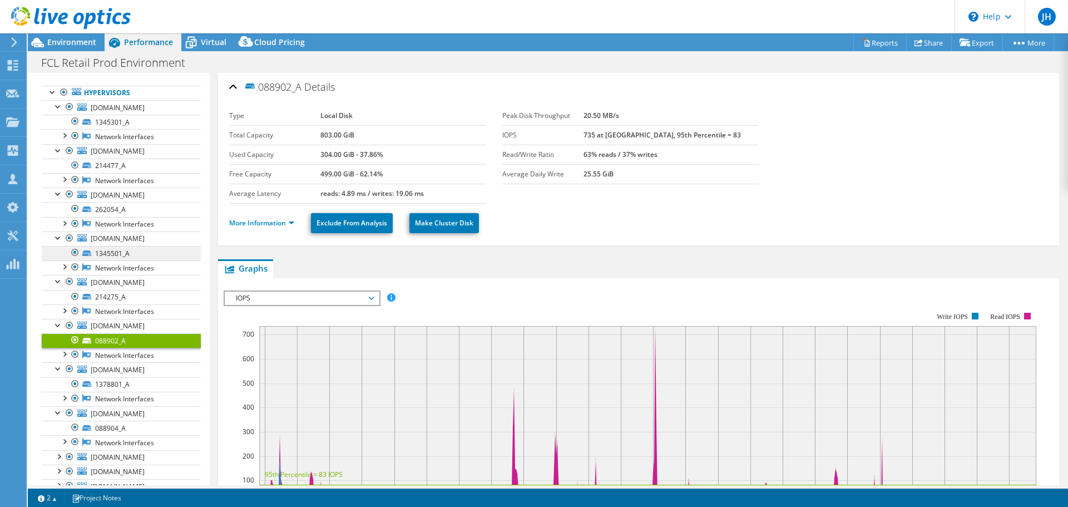
scroll to position [0, 0]
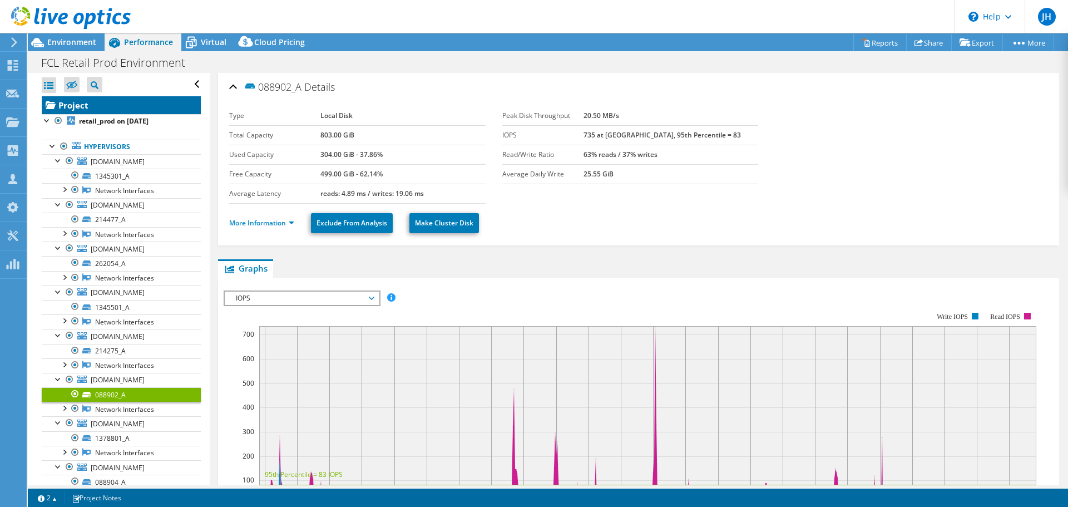
click at [69, 105] on link "Project" at bounding box center [121, 105] width 159 height 18
